Goal: Task Accomplishment & Management: Manage account settings

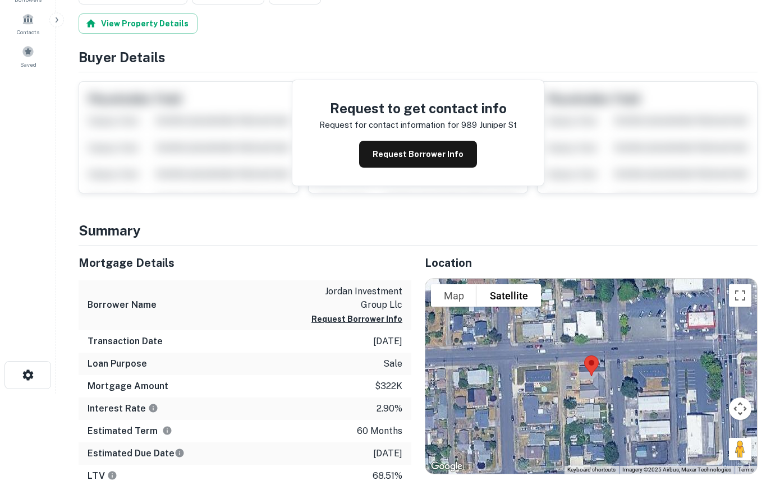
scroll to position [172, 0]
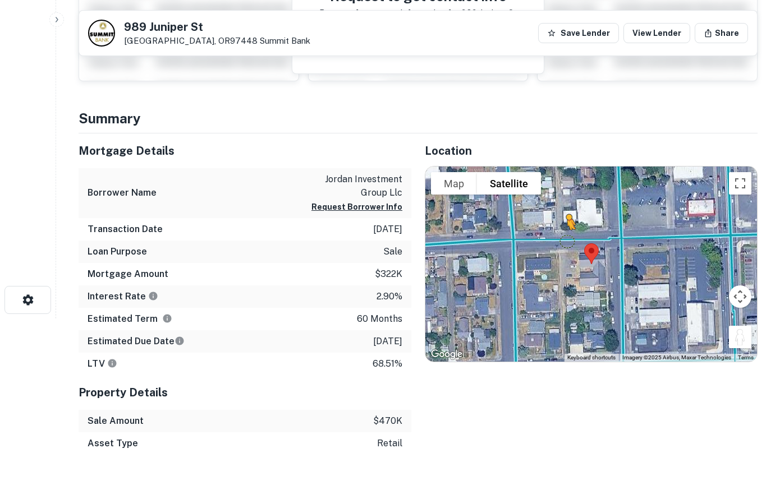
drag, startPoint x: 733, startPoint y: 334, endPoint x: 567, endPoint y: 241, distance: 191.2
click at [567, 241] on div "To activate drag with keyboard, press Alt + Enter. Once in keyboard drag state,…" at bounding box center [591, 264] width 332 height 195
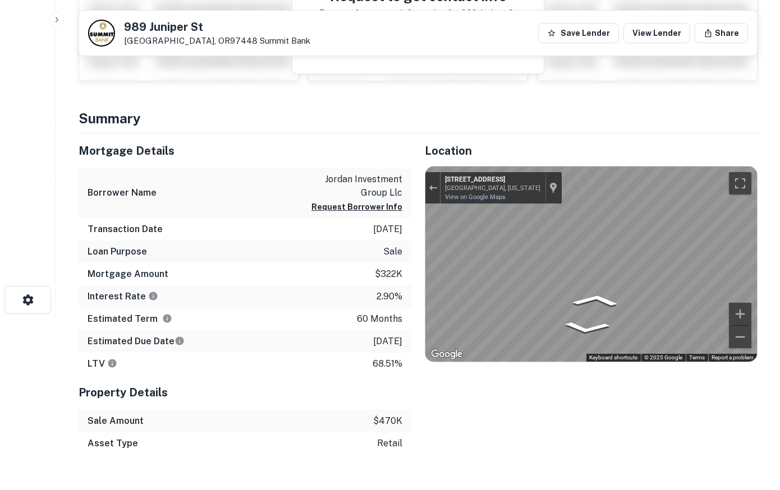
click at [321, 241] on div "Mortgage Details Borrower Name jordan investment group llc Request Borrower Inf…" at bounding box center [411, 295] width 693 height 322
click at [208, 215] on div "Mortgage Details Borrower Name jordan investment group llc Request Borrower Inf…" at bounding box center [411, 295] width 693 height 322
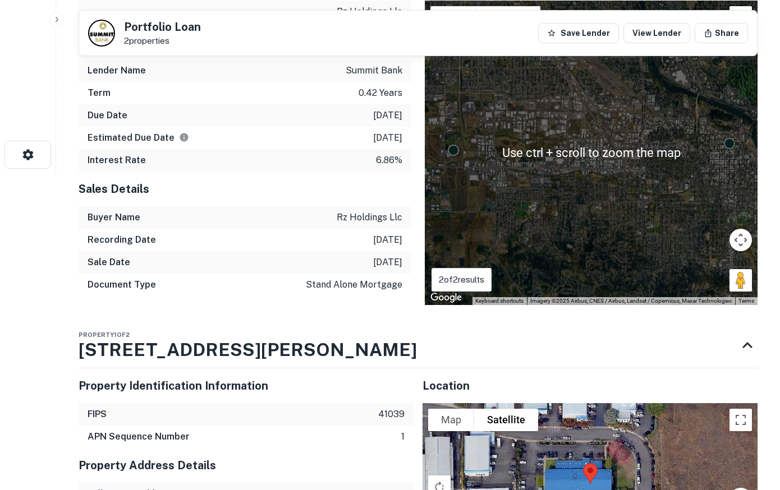
scroll to position [229, 0]
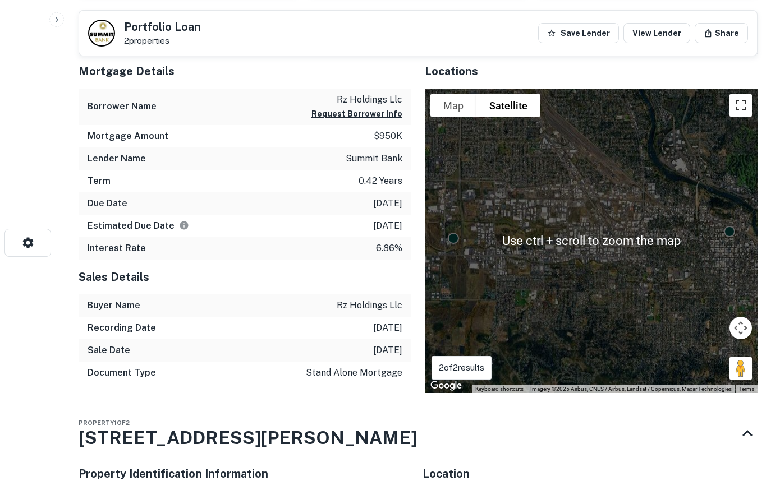
click at [737, 105] on button "Toggle fullscreen view" at bounding box center [741, 105] width 22 height 22
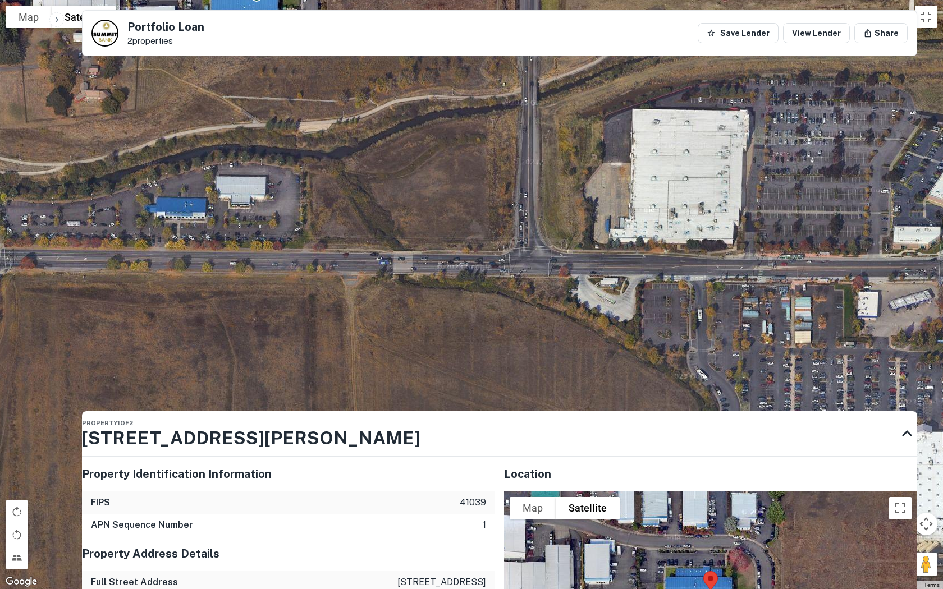
drag, startPoint x: 558, startPoint y: 468, endPoint x: 403, endPoint y: 221, distance: 291.8
click at [403, 221] on div "To activate drag with keyboard, press Alt + Enter. Once in keyboard drag state,…" at bounding box center [471, 294] width 943 height 589
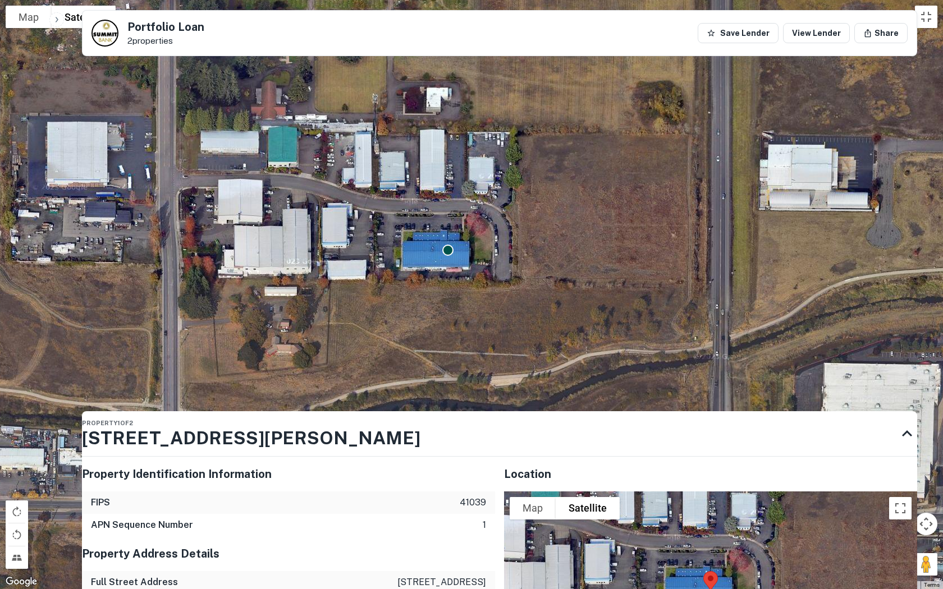
drag, startPoint x: 322, startPoint y: 207, endPoint x: 519, endPoint y: 473, distance: 331.1
click at [519, 473] on div "To activate drag with keyboard, press Alt + Enter. Once in keyboard drag state,…" at bounding box center [471, 294] width 943 height 589
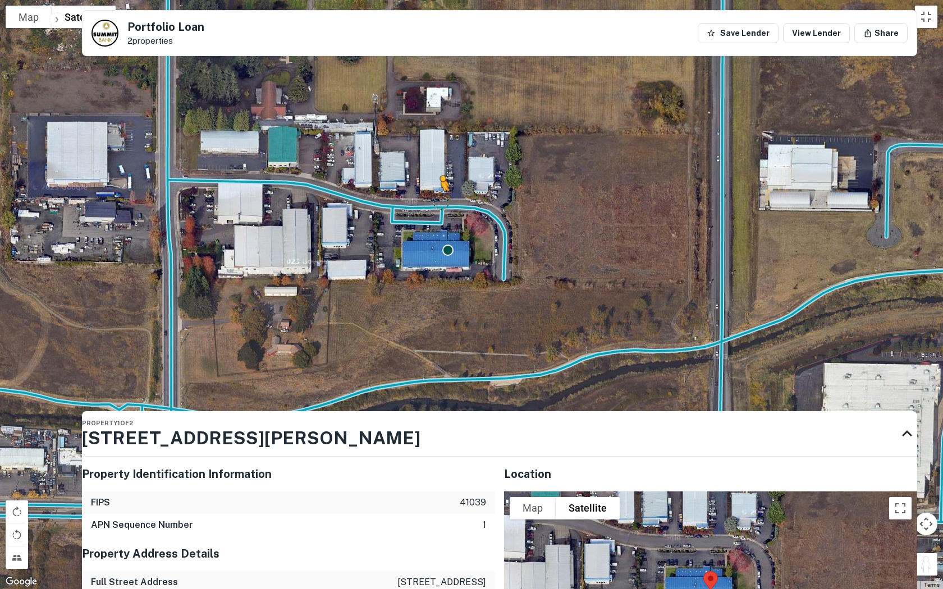
drag, startPoint x: 930, startPoint y: 562, endPoint x: 440, endPoint y: 202, distance: 608.2
click at [440, 202] on div "To activate drag with keyboard, press Alt + Enter. Once in keyboard drag state,…" at bounding box center [471, 294] width 943 height 589
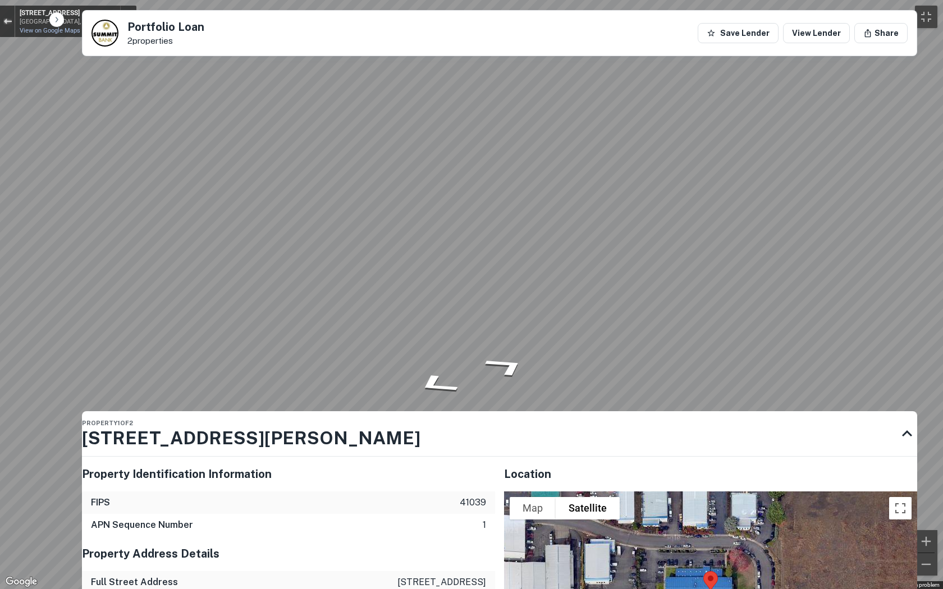
click at [7, 22] on div "Exit the Street View" at bounding box center [7, 21] width 8 height 7
drag, startPoint x: 919, startPoint y: 561, endPoint x: -45, endPoint y: 123, distance: 1058.1
click at [779, 8] on button "Toggle fullscreen view" at bounding box center [926, 17] width 22 height 22
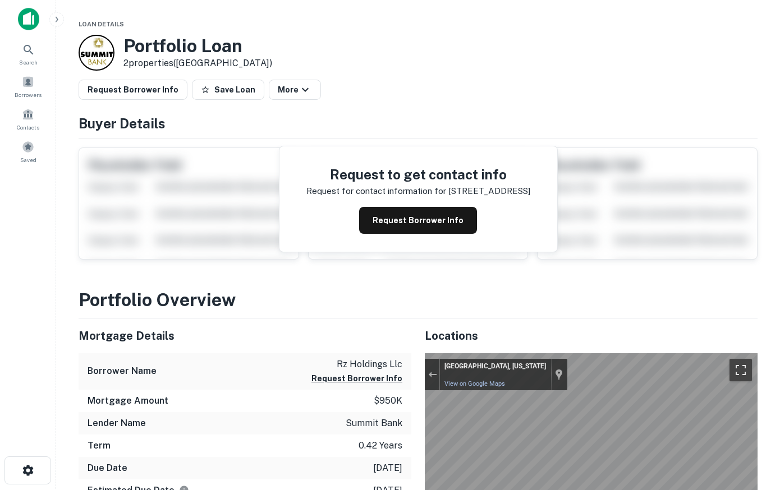
scroll to position [0, 0]
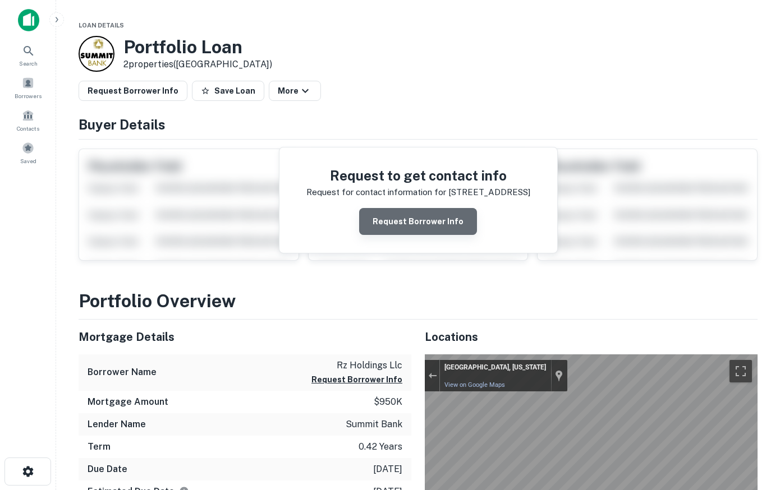
click at [426, 215] on button "Request Borrower Info" at bounding box center [418, 221] width 118 height 27
